Goal: Check status: Check status

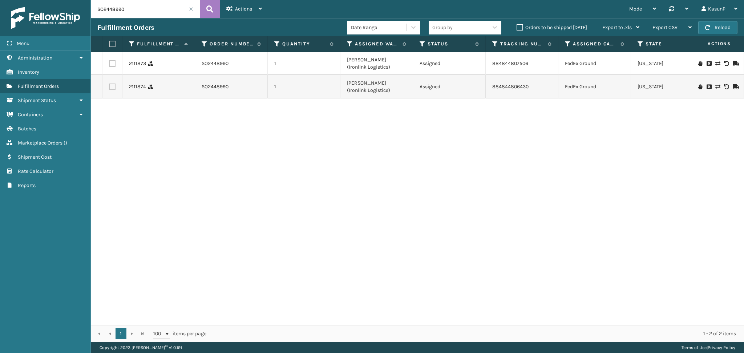
click at [112, 13] on input "SO2448990" at bounding box center [145, 9] width 109 height 18
type input "SO2446969"
click at [208, 7] on icon at bounding box center [209, 9] width 7 height 11
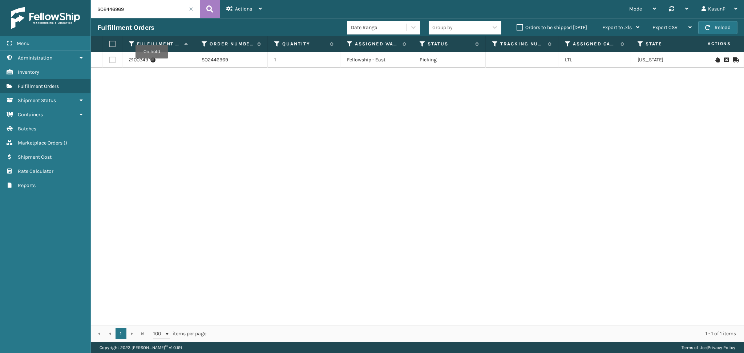
click at [152, 64] on icon at bounding box center [152, 59] width 5 height 7
click at [213, 63] on link "SO2446969" at bounding box center [215, 59] width 27 height 7
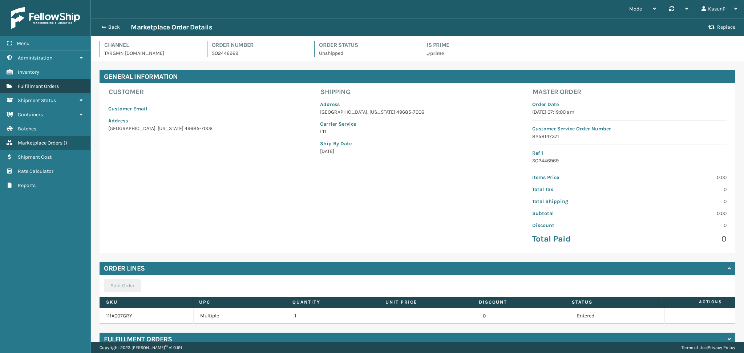
click at [52, 87] on span "Fulfillment Orders" at bounding box center [38, 86] width 41 height 6
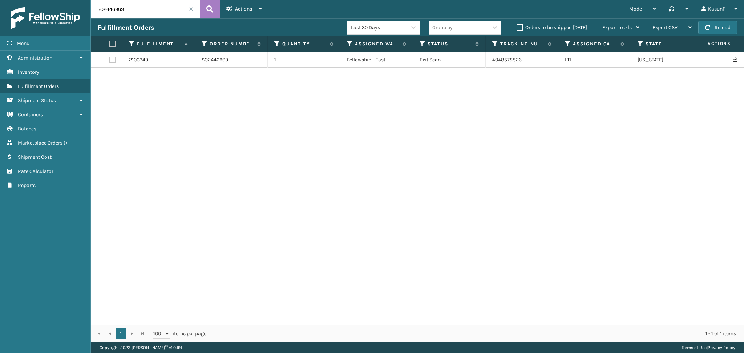
click at [100, 11] on input "SO2446969" at bounding box center [145, 9] width 109 height 18
paste input "text"
type input "SO2446969"
click at [208, 11] on icon at bounding box center [209, 9] width 7 height 11
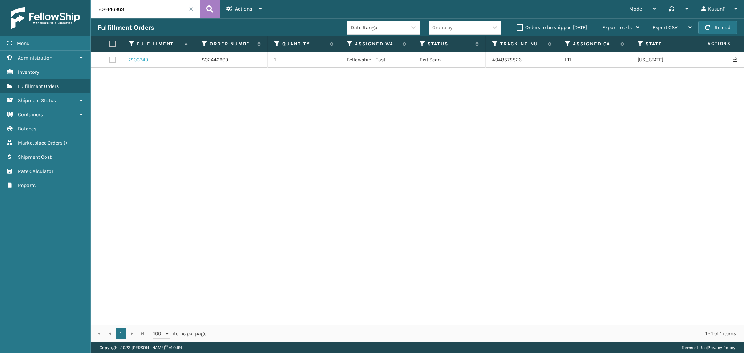
click at [144, 59] on link "2100349" at bounding box center [138, 59] width 19 height 7
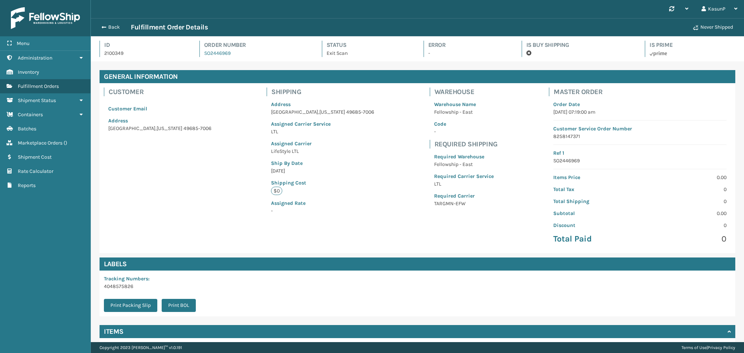
scroll to position [57, 0]
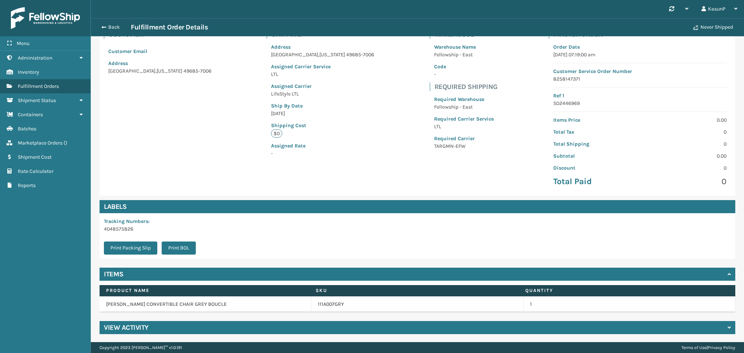
click at [129, 327] on h4 "View Activity" at bounding box center [126, 327] width 45 height 9
